Goal: Information Seeking & Learning: Learn about a topic

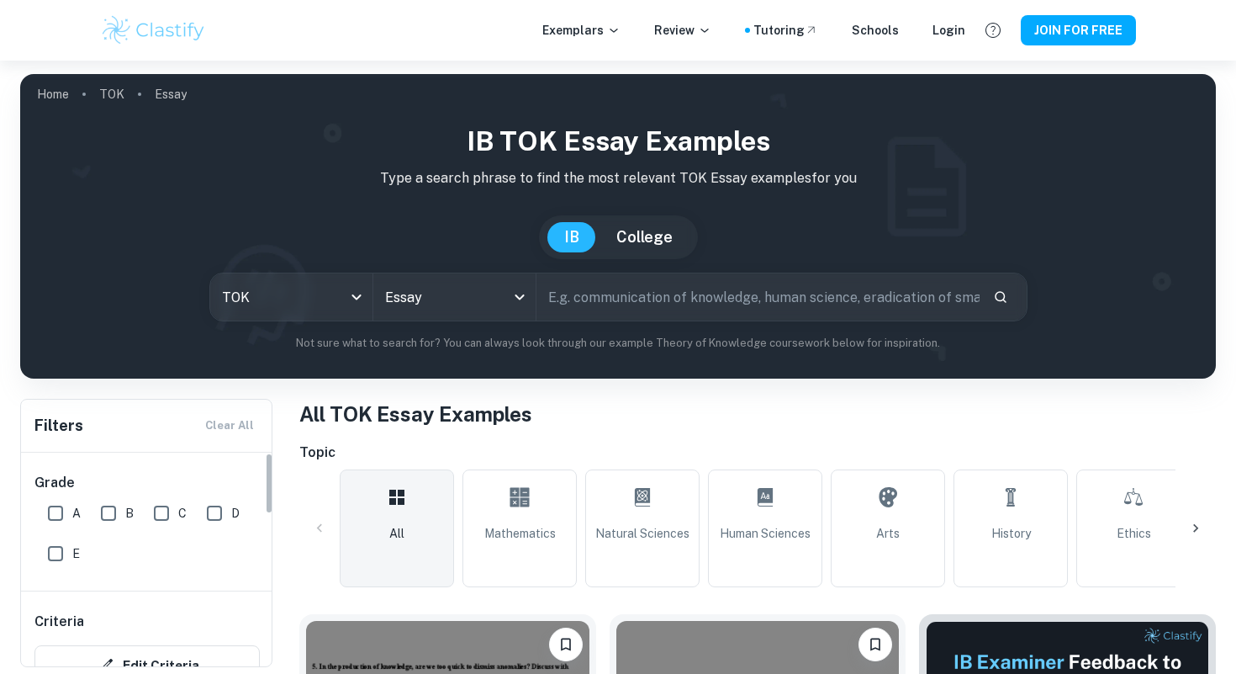
click at [55, 511] on input "A" at bounding box center [56, 513] width 34 height 34
checkbox input "true"
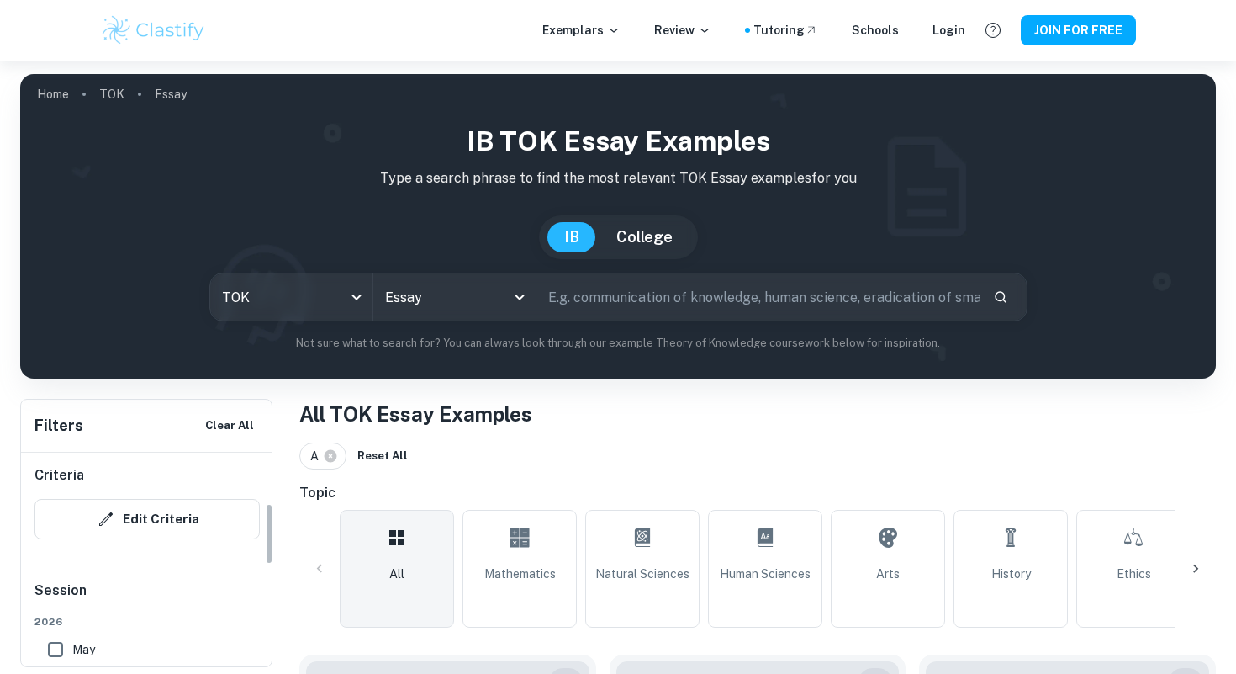
scroll to position [177, 0]
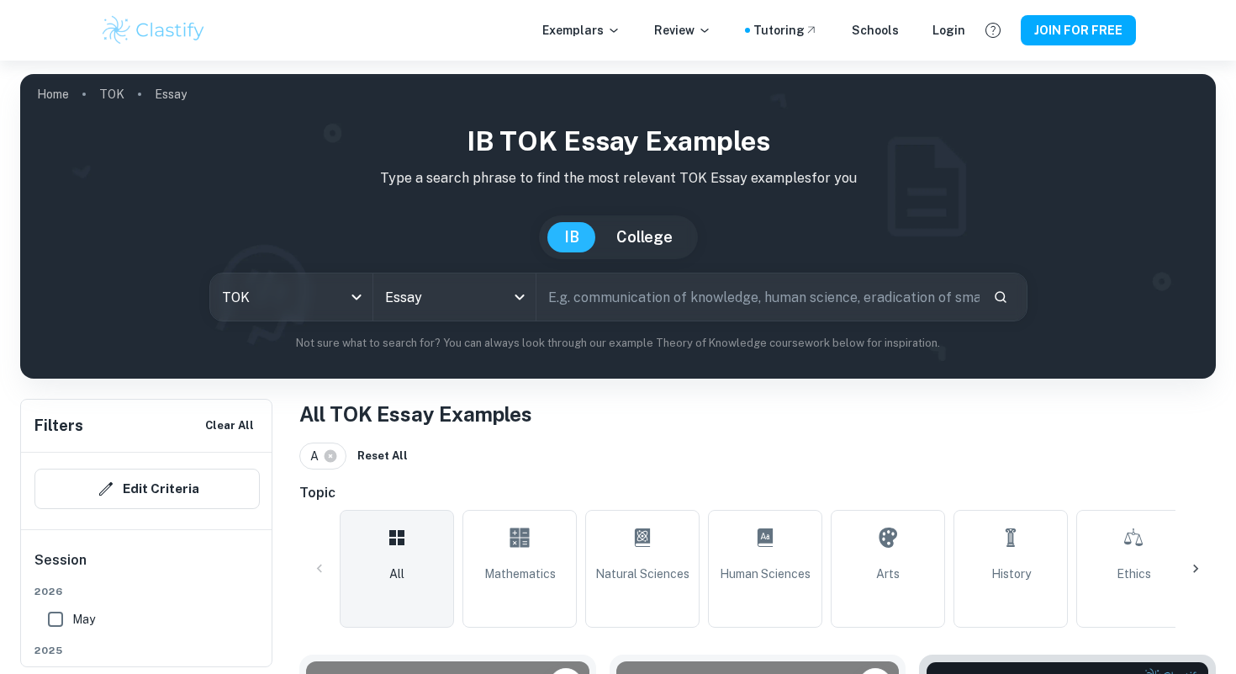
click at [97, 468] on div "Criteria Edit Criteria" at bounding box center [147, 472] width 252 height 114
click at [101, 478] on button "Edit Criteria" at bounding box center [146, 488] width 225 height 40
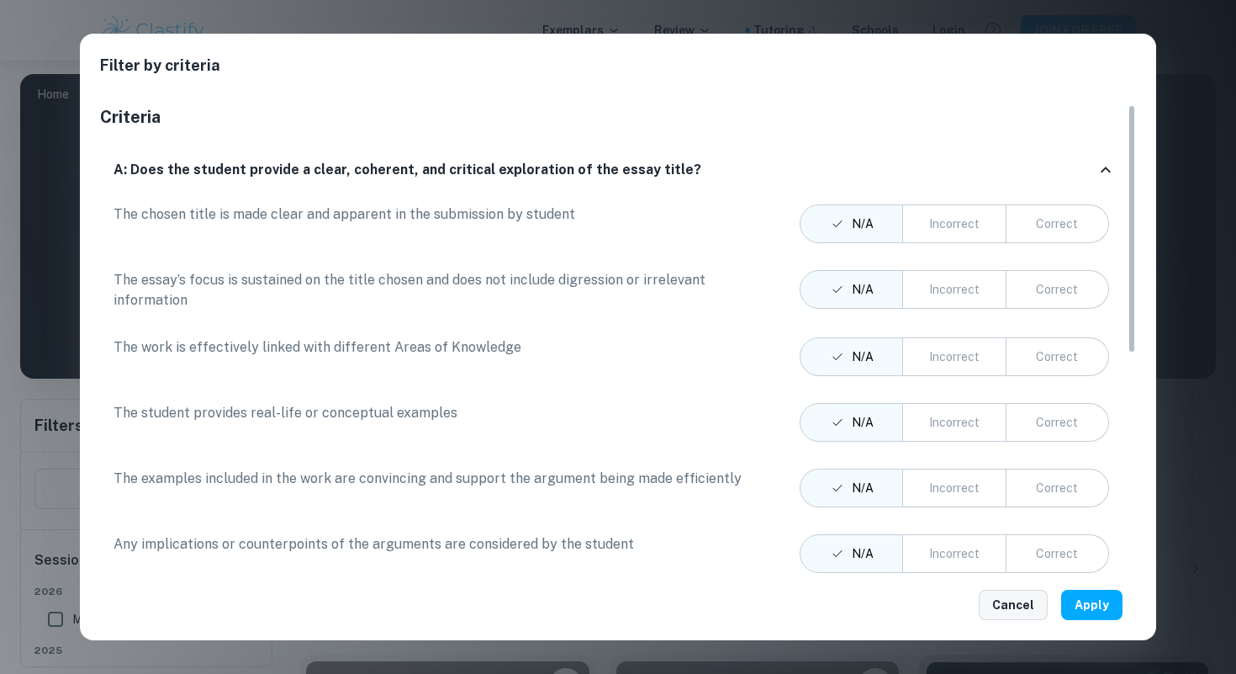
click at [1025, 601] on button "Cancel" at bounding box center [1013, 605] width 69 height 30
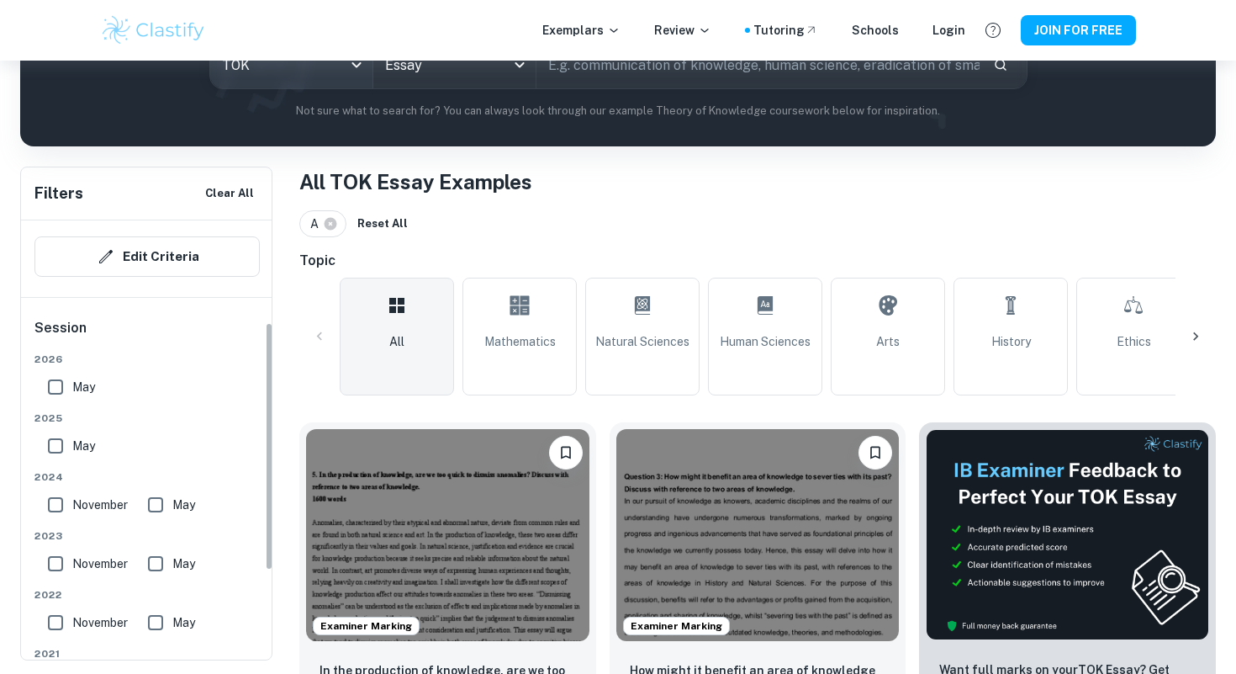
scroll to position [246, 0]
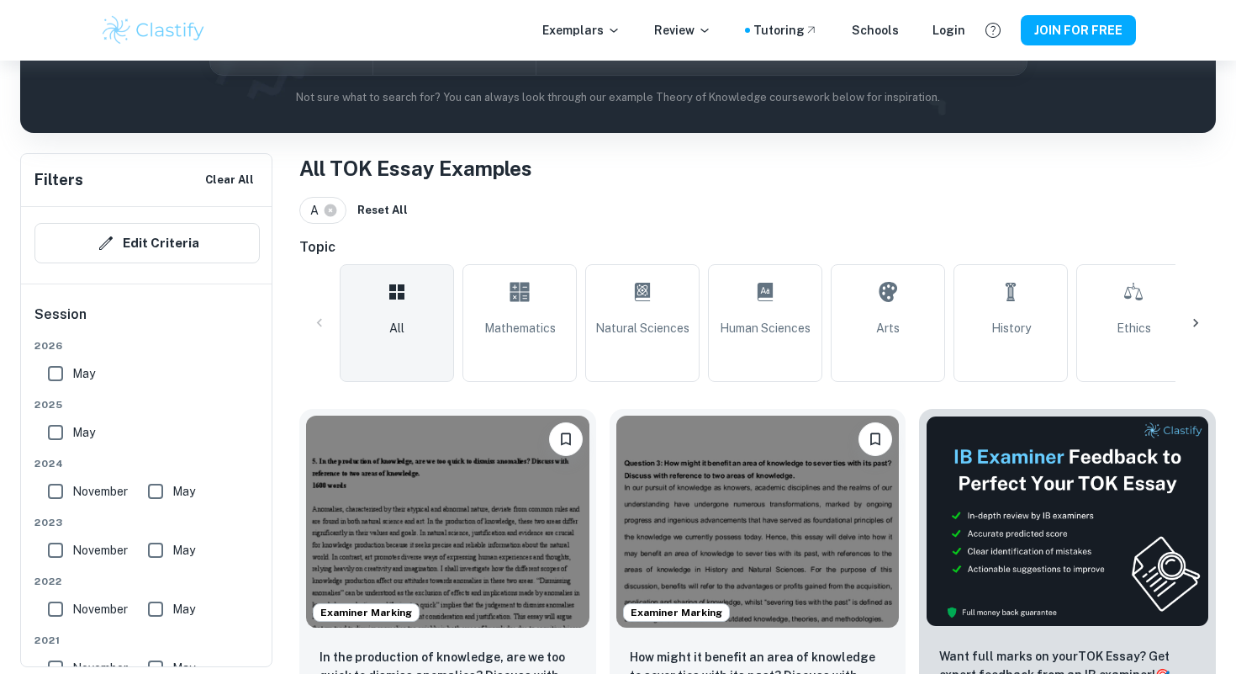
click at [53, 374] on input "May" at bounding box center [56, 374] width 34 height 34
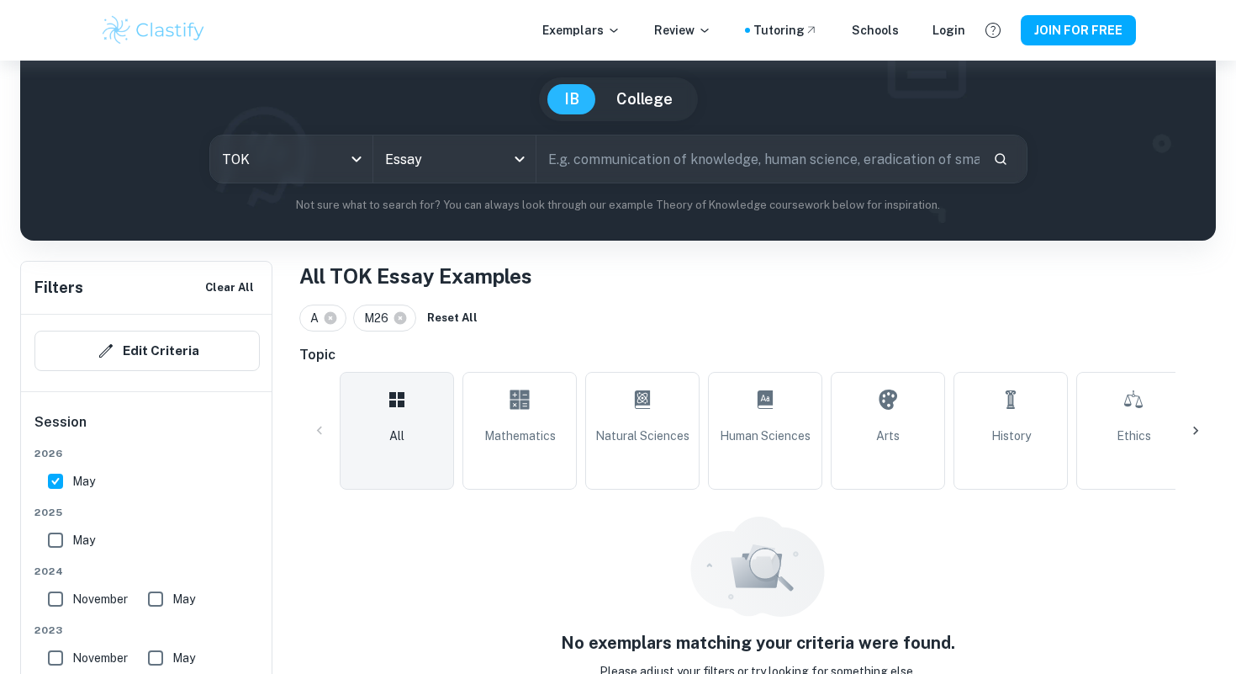
click at [53, 374] on div "Grade A B C D E Criteria Edit Criteria Session [DATE] [DATE] [DATE] May [DATE] …" at bounding box center [147, 508] width 252 height 740
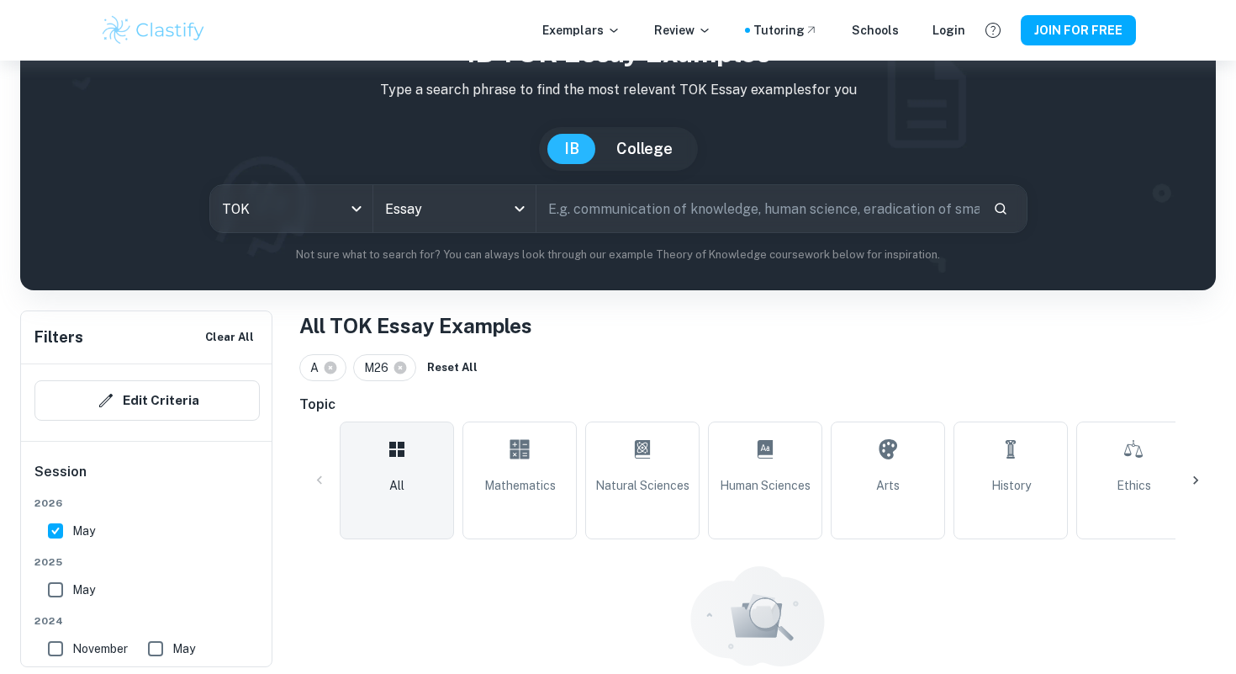
scroll to position [165, 0]
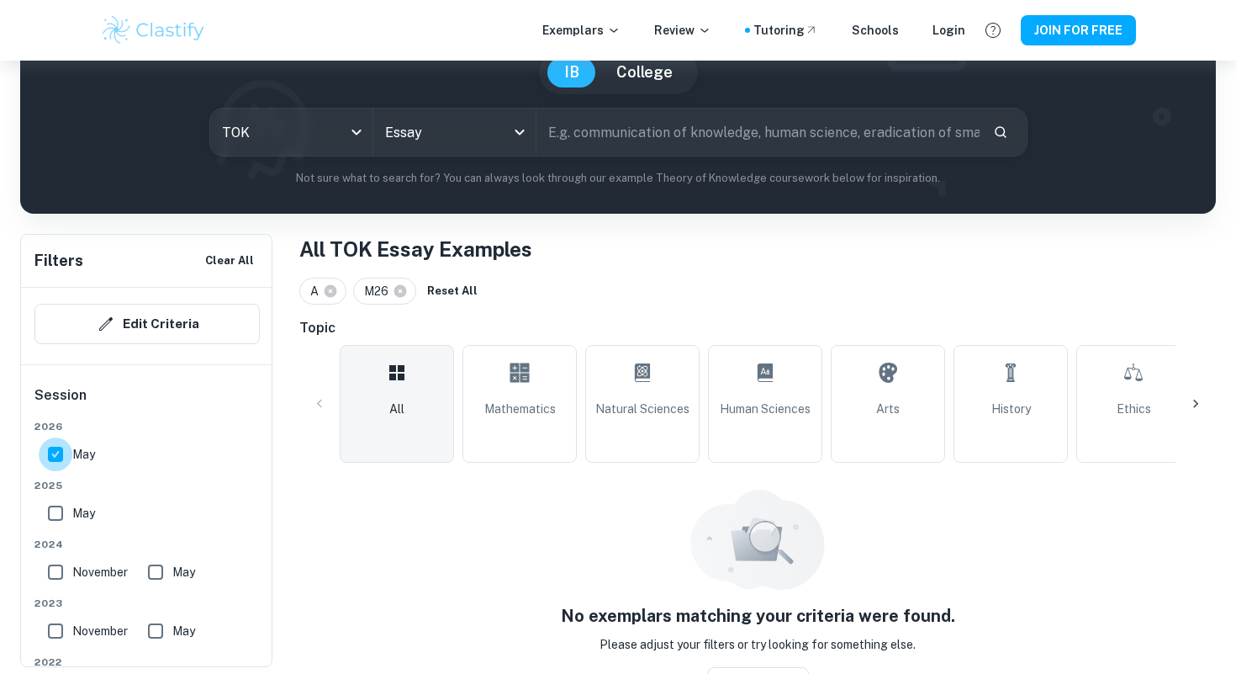
click at [57, 449] on input "May" at bounding box center [56, 454] width 34 height 34
checkbox input "false"
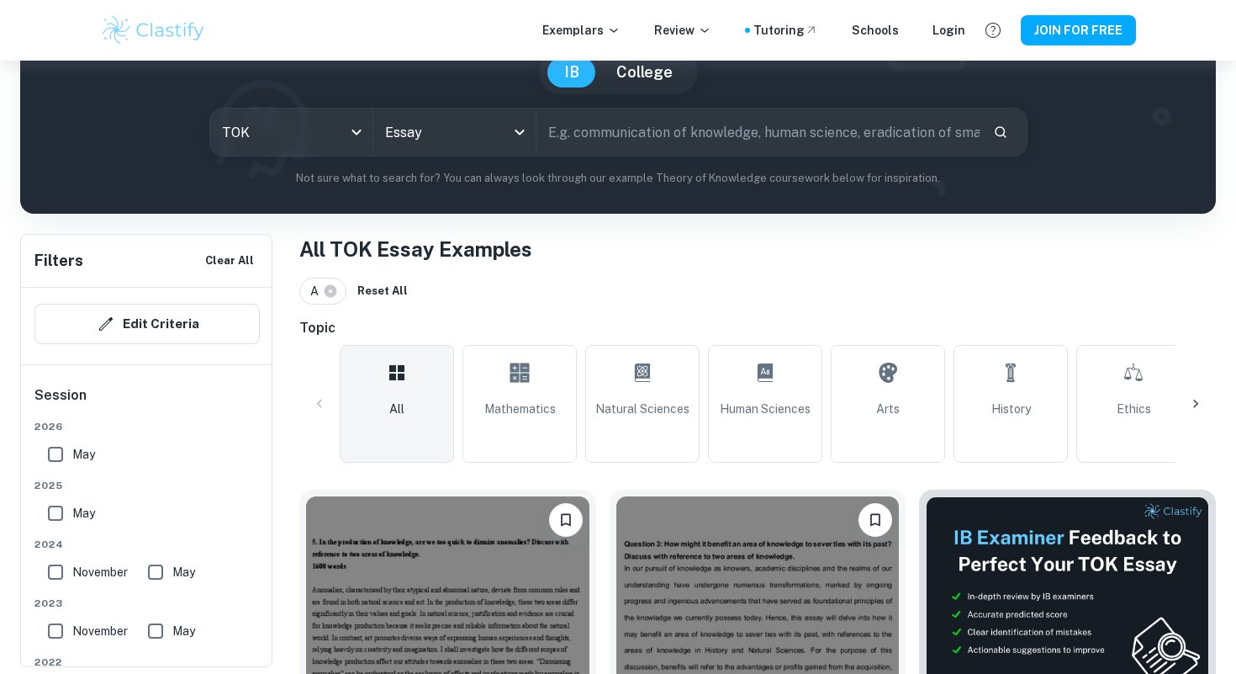
click at [54, 522] on input "May" at bounding box center [56, 513] width 34 height 34
checkbox input "true"
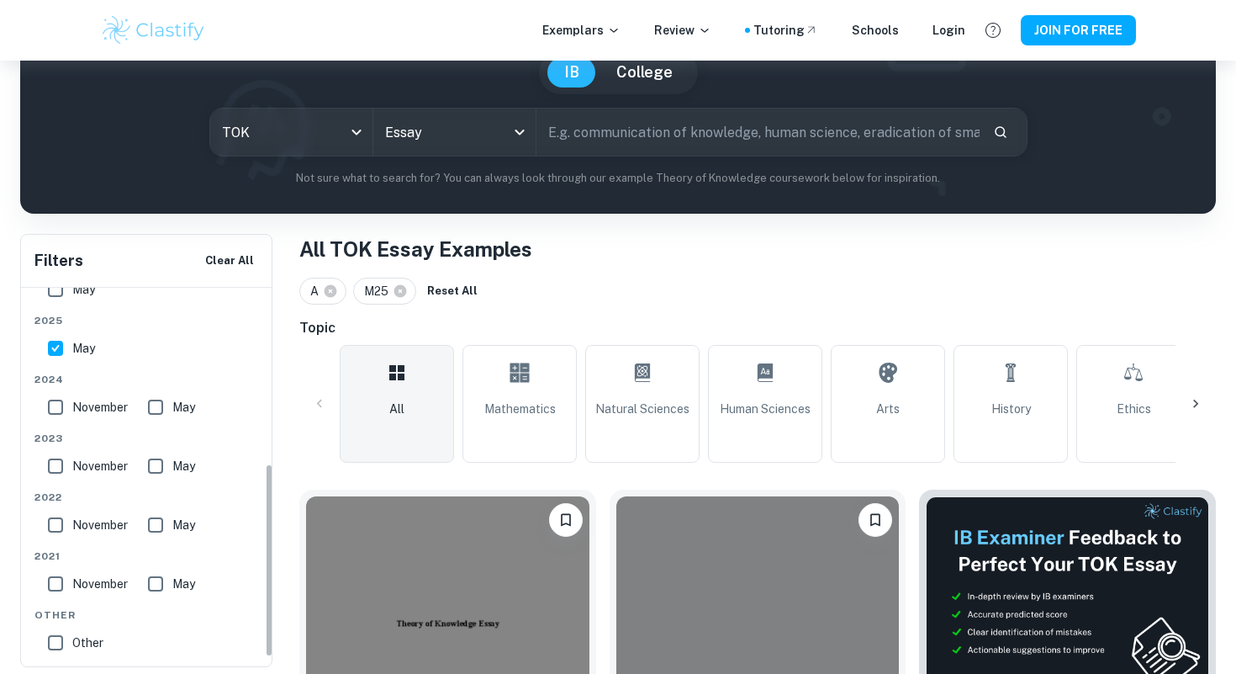
scroll to position [362, 0]
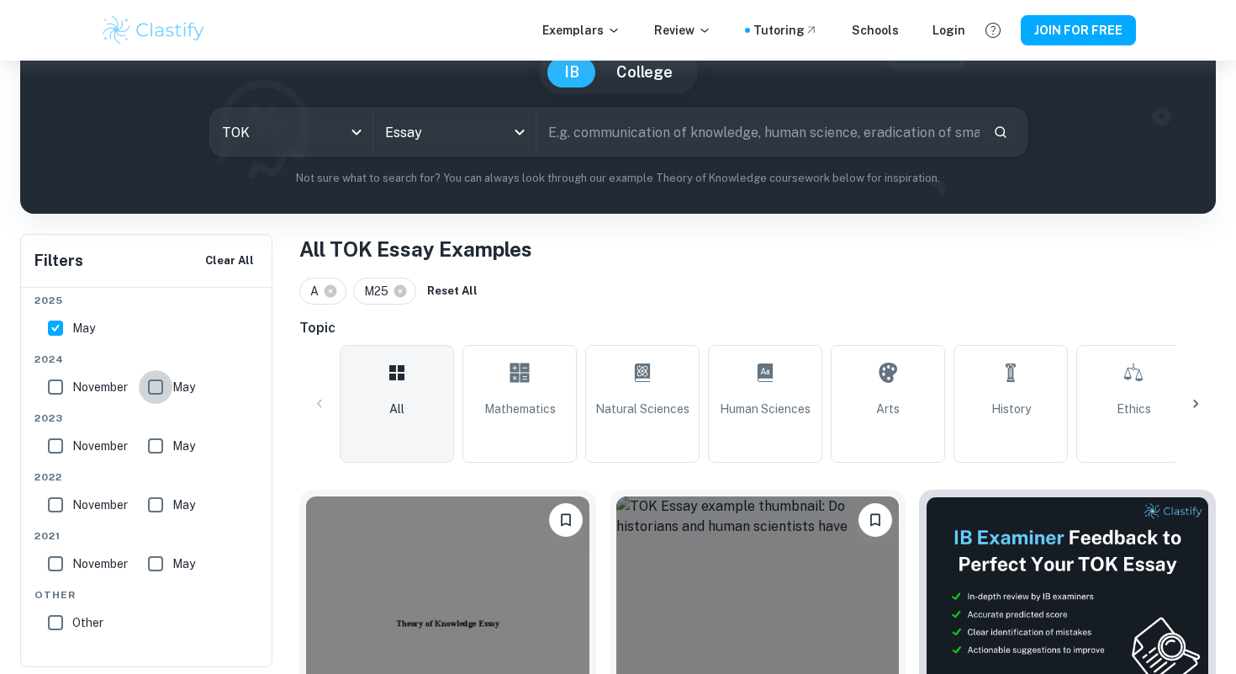
click at [161, 383] on input "May" at bounding box center [156, 387] width 34 height 34
checkbox input "true"
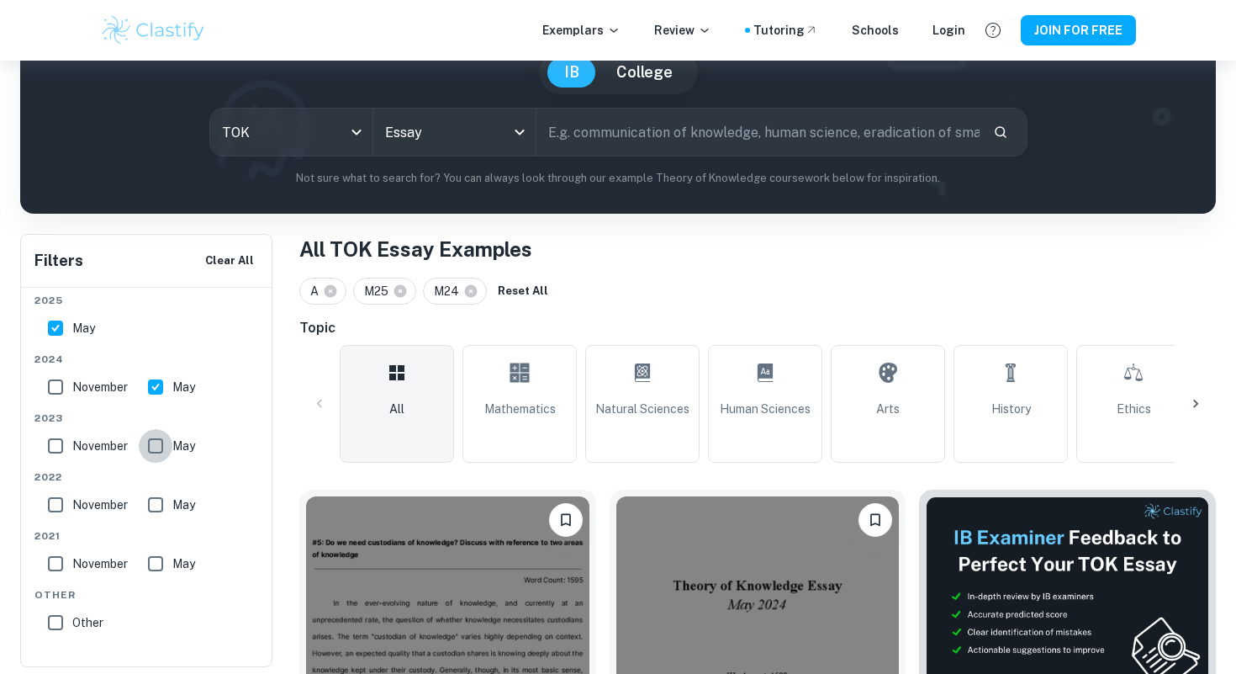
click at [154, 444] on input "May" at bounding box center [156, 446] width 34 height 34
checkbox input "true"
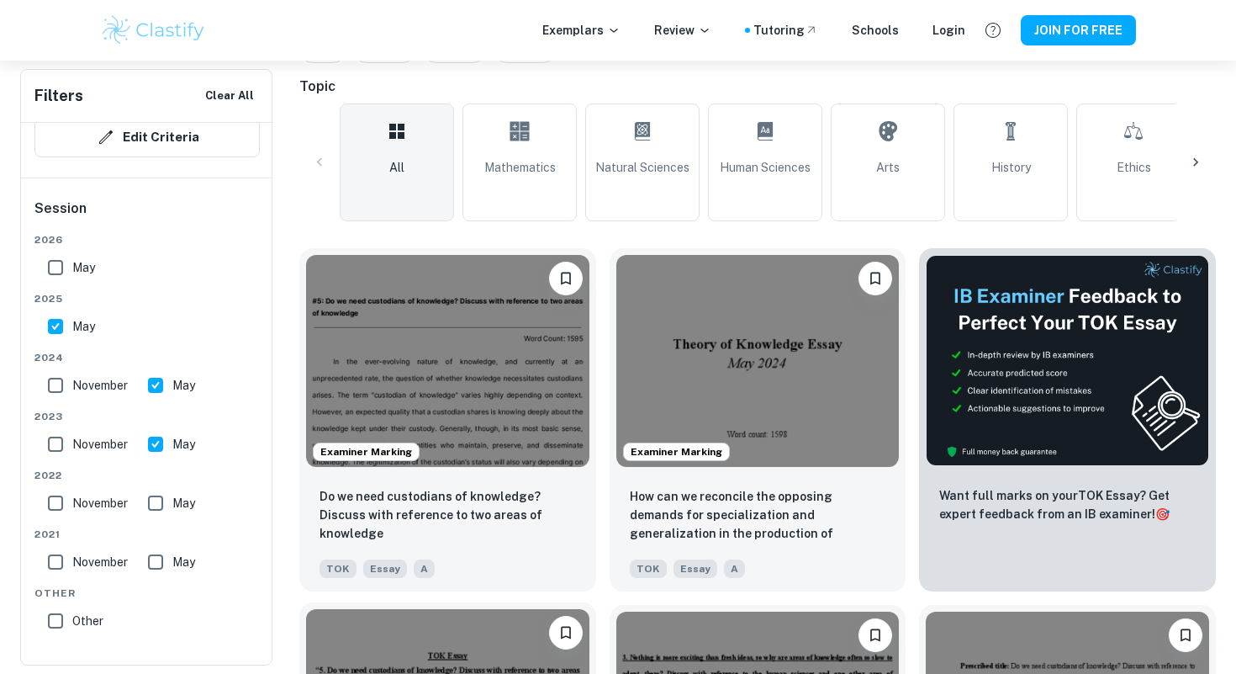
scroll to position [407, 0]
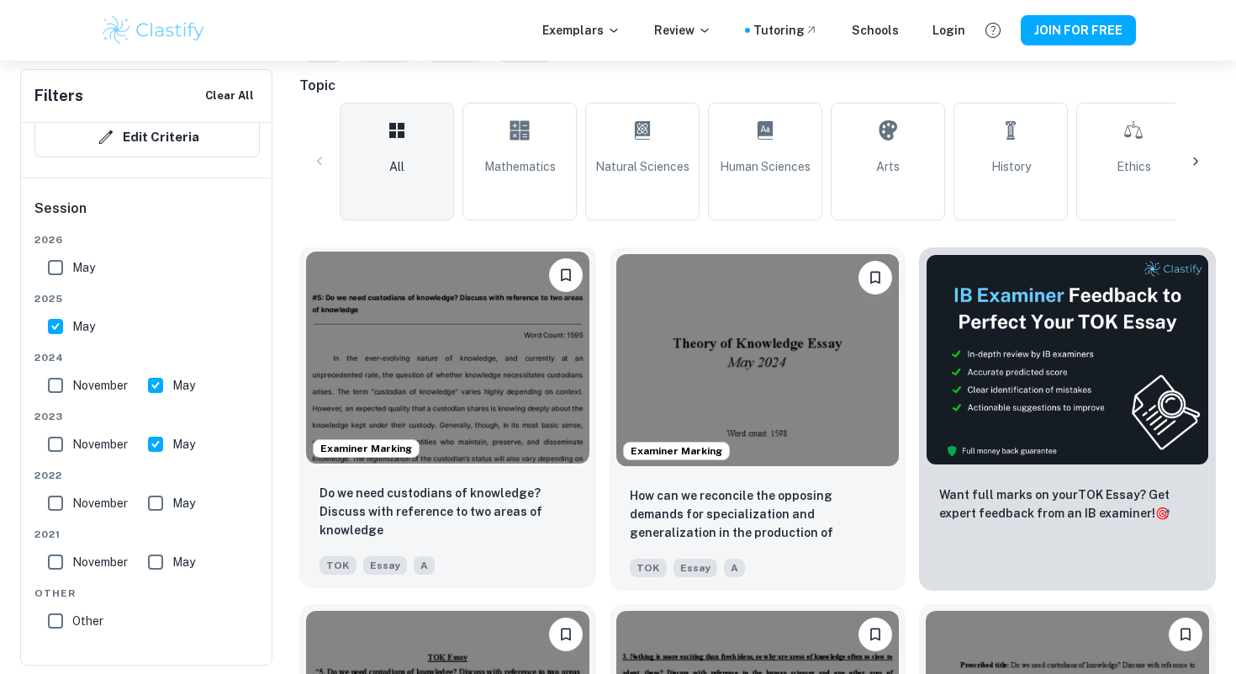
click at [444, 323] on img at bounding box center [447, 357] width 283 height 212
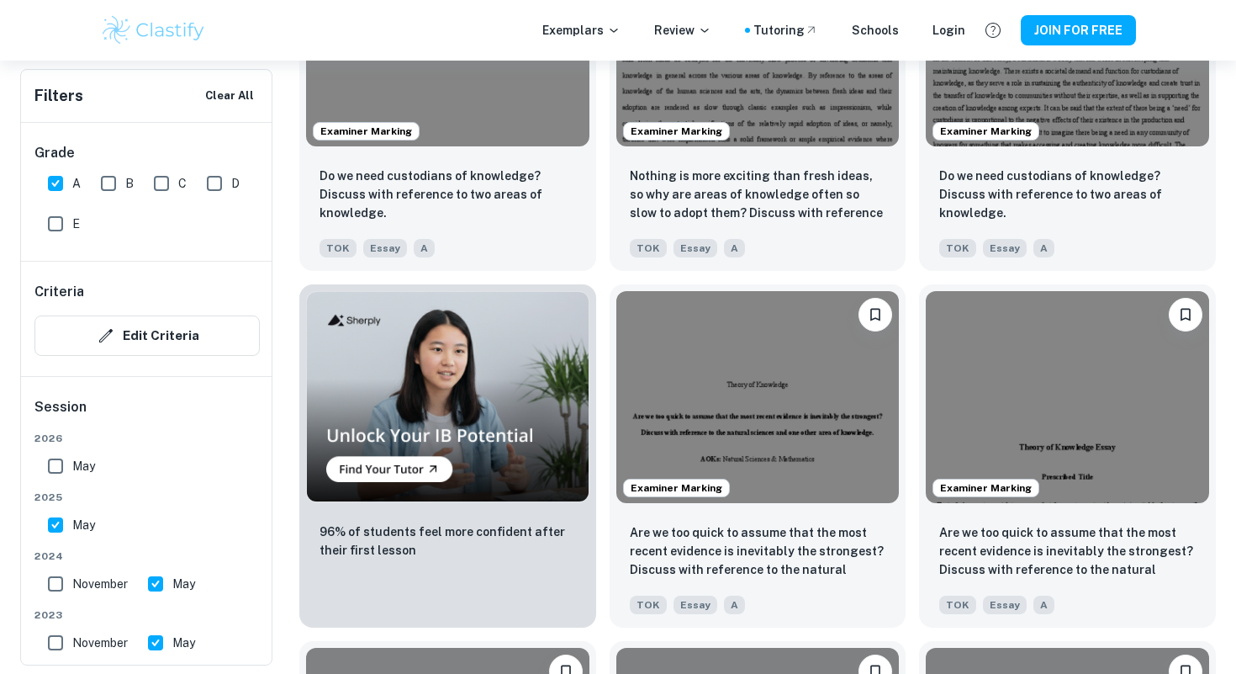
scroll to position [1086, 0]
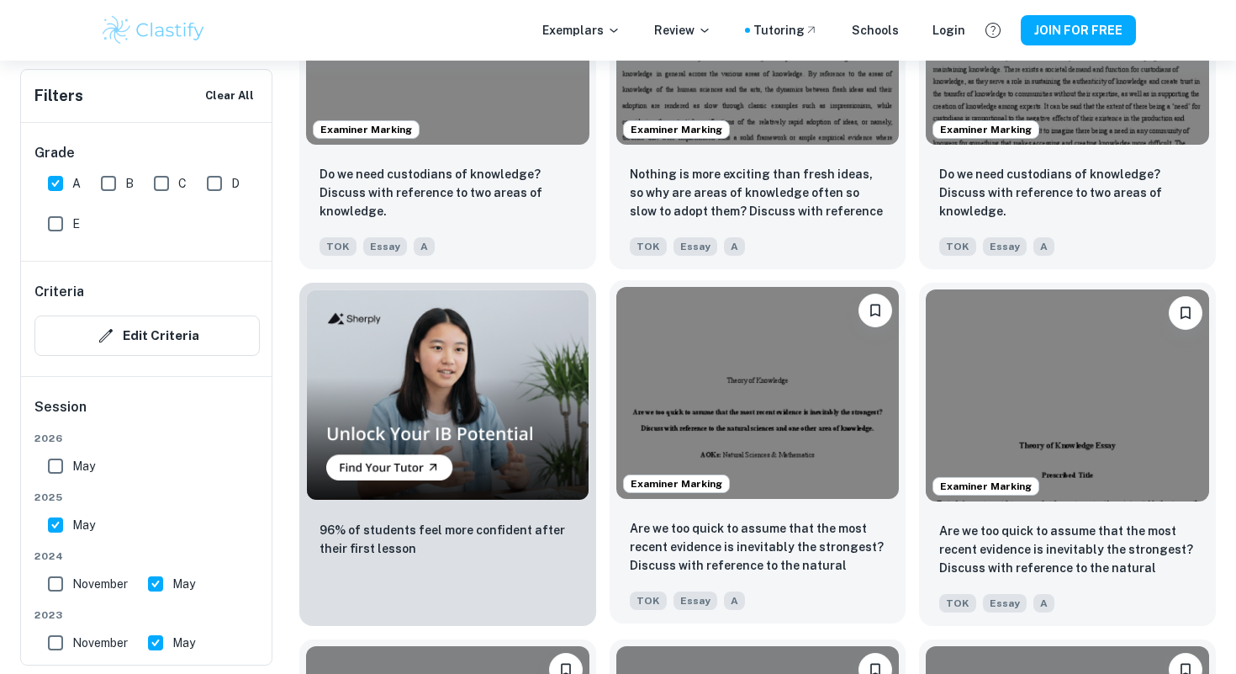
click at [746, 372] on img at bounding box center [758, 393] width 283 height 212
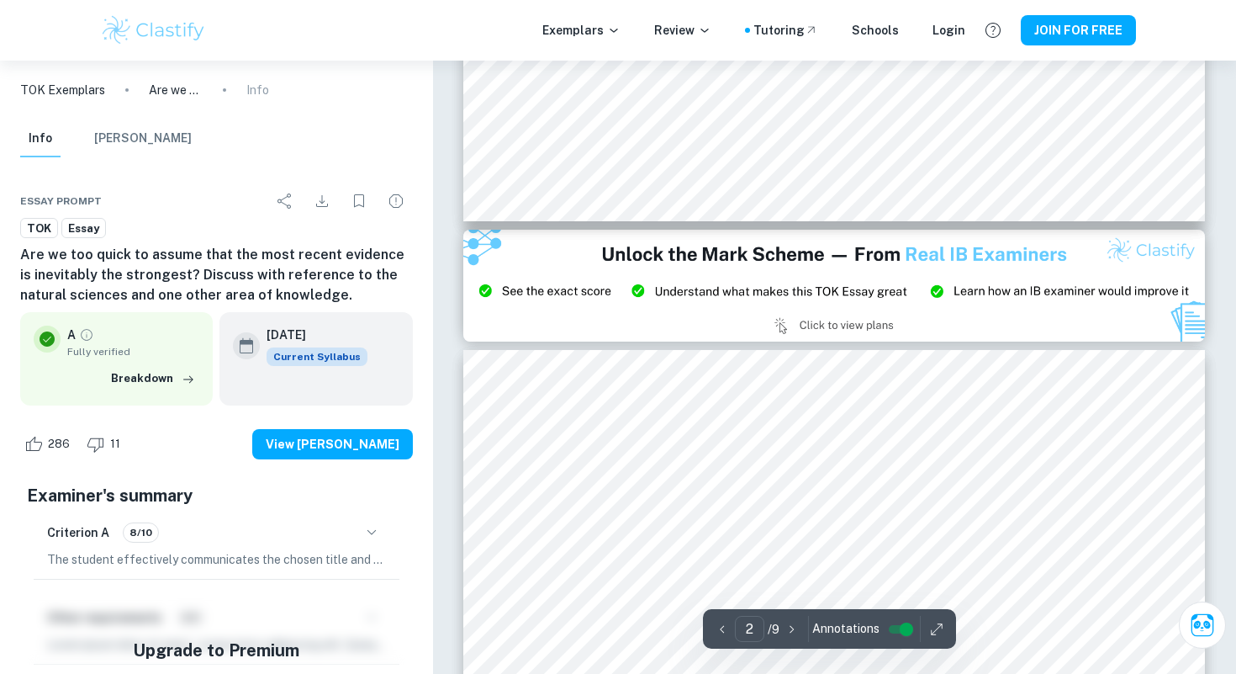
scroll to position [1901, 0]
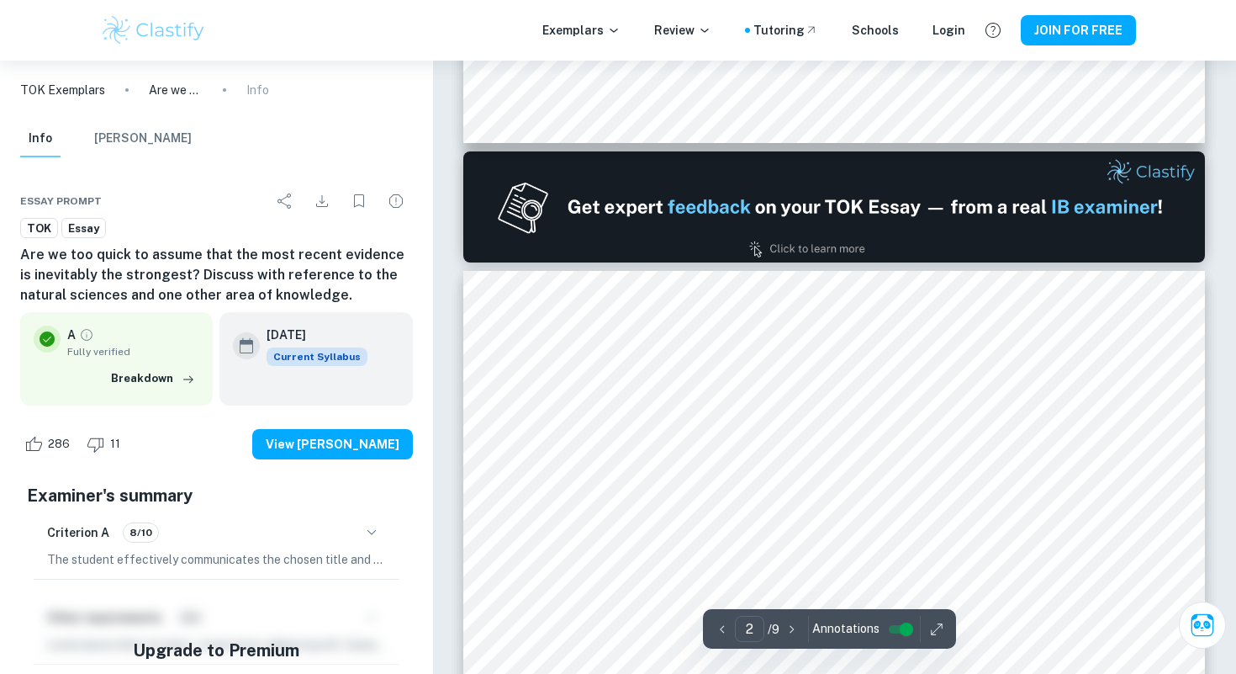
type input "1"
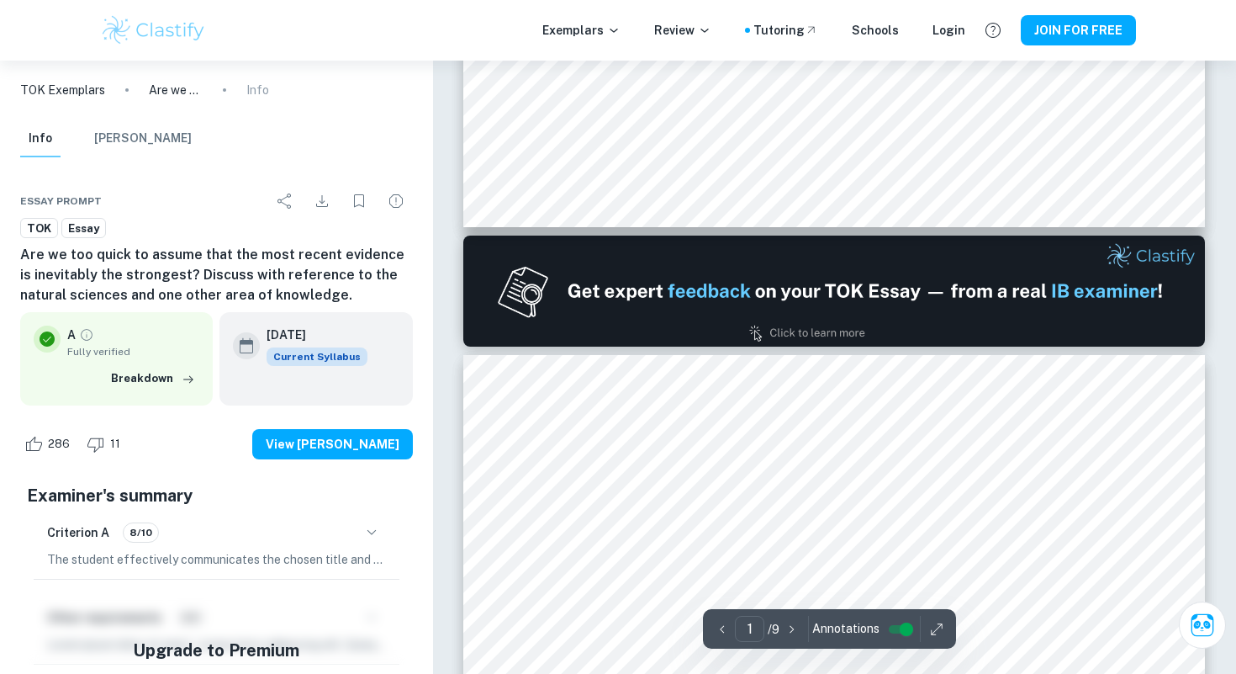
scroll to position [812, 0]
